Goal: Find specific page/section: Find specific page/section

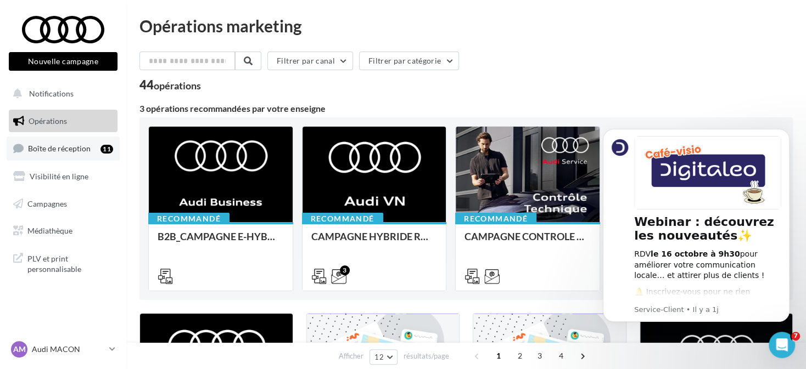
click at [110, 145] on div "11" at bounding box center [106, 148] width 13 height 11
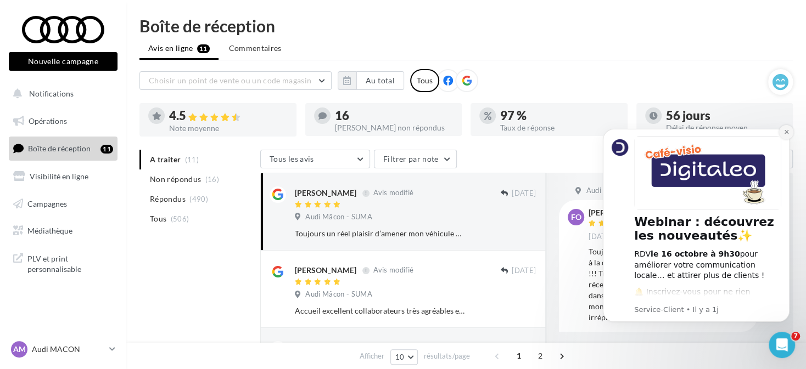
click at [787, 130] on icon "Dismiss notification" at bounding box center [786, 132] width 6 height 6
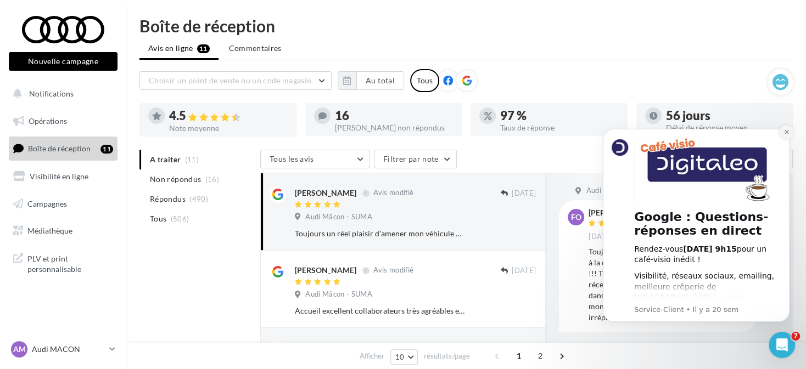
click at [787, 130] on icon "Dismiss notification" at bounding box center [786, 132] width 6 height 6
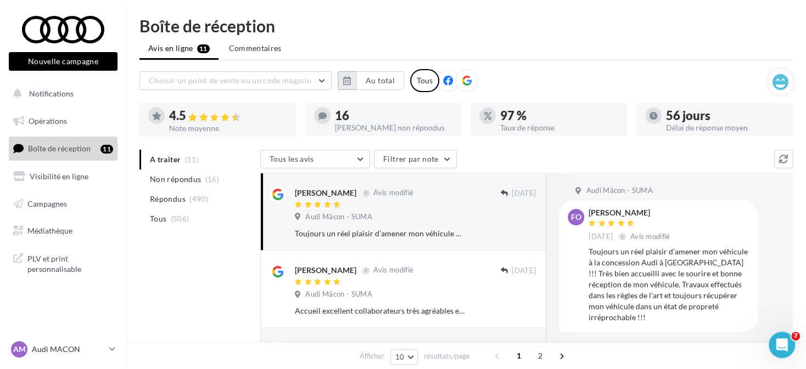
drag, startPoint x: 349, startPoint y: 76, endPoint x: 353, endPoint y: 83, distance: 8.4
click at [349, 76] on icon "button" at bounding box center [347, 80] width 8 height 9
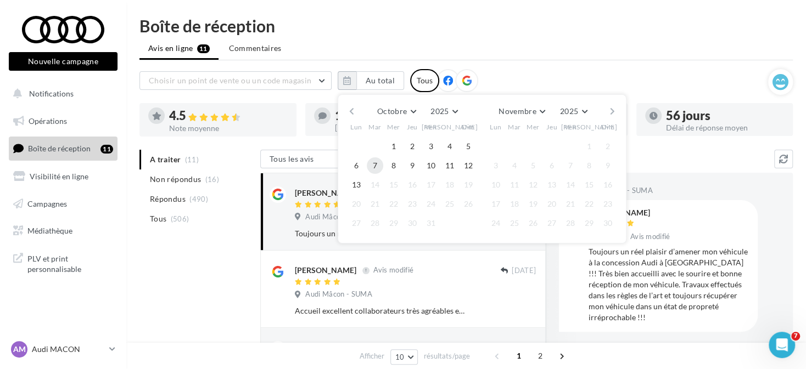
drag, startPoint x: 394, startPoint y: 143, endPoint x: 375, endPoint y: 160, distance: 26.0
click at [393, 143] on button "1" at bounding box center [393, 146] width 16 height 16
click at [346, 186] on div at bounding box center [351, 184] width 19 height 13
click at [356, 187] on button "13" at bounding box center [356, 185] width 16 height 16
